Goal: Check status

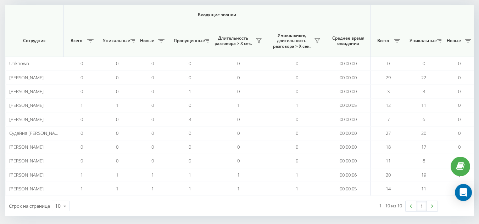
scroll to position [0, 468]
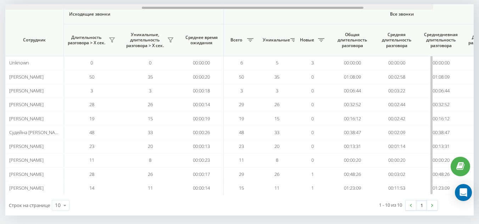
drag, startPoint x: 220, startPoint y: 7, endPoint x: 417, endPoint y: 12, distance: 196.8
click at [417, 12] on div "Входящие звонки Исходящие звонки Все звонки Сотрудник Всего Уникальные Новые Пр…" at bounding box center [239, 99] width 468 height 191
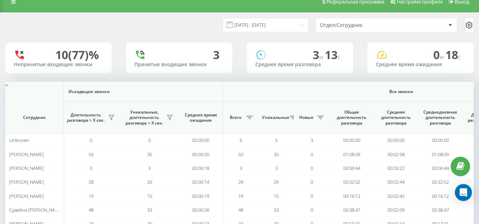
scroll to position [5, 0]
